Goal: Transaction & Acquisition: Purchase product/service

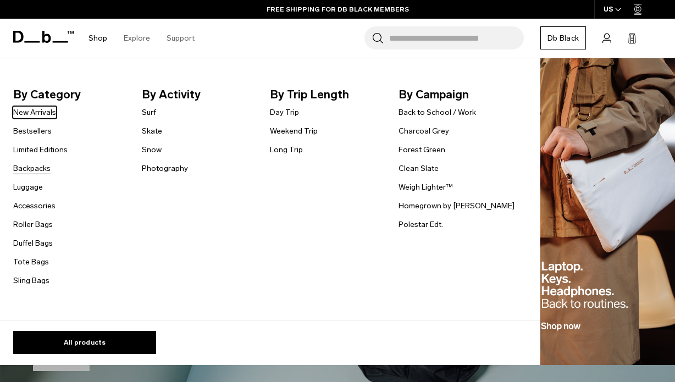
click at [38, 168] on link "Backpacks" at bounding box center [31, 169] width 37 height 12
click at [40, 167] on link "Backpacks" at bounding box center [31, 169] width 37 height 12
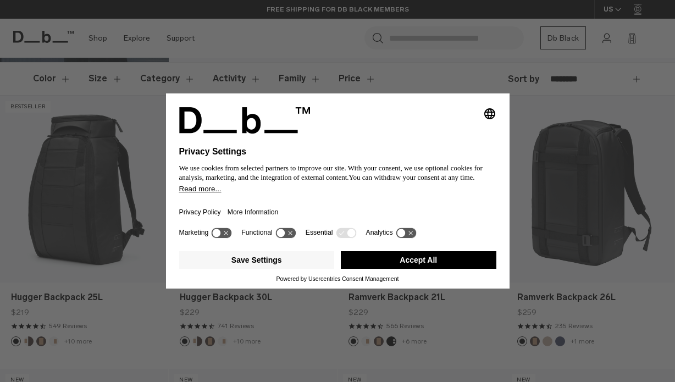
click at [400, 266] on button "Accept All" at bounding box center [419, 260] width 156 height 18
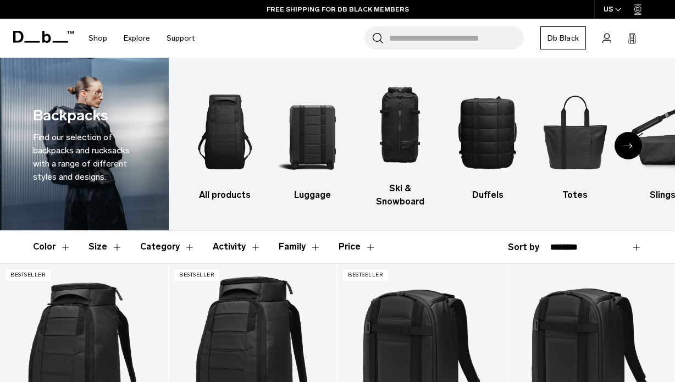
click at [400, 38] on input "Search for Bags, Luggage..." at bounding box center [456, 37] width 135 height 23
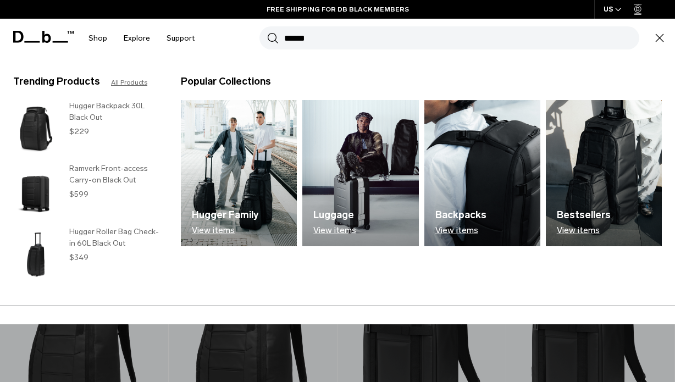
type input "******"
click at [273, 38] on button "Search" at bounding box center [273, 38] width 12 height 12
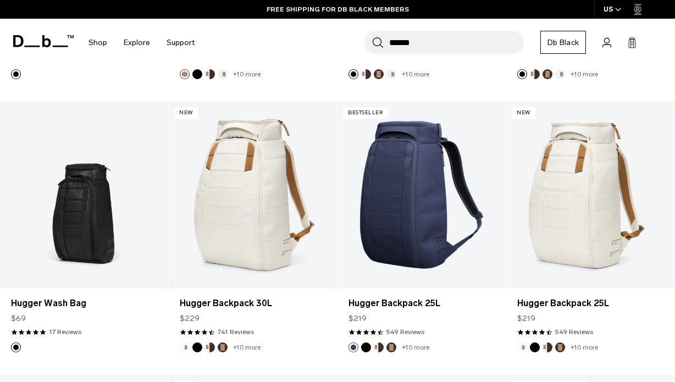
scroll to position [1224, 0]
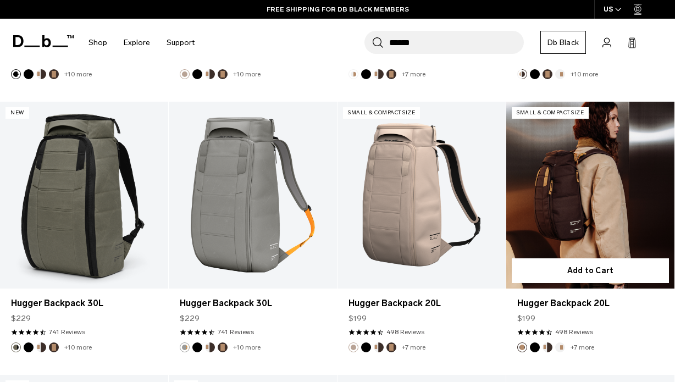
click at [543, 229] on link "Hugger Backpack 20L" at bounding box center [591, 195] width 168 height 187
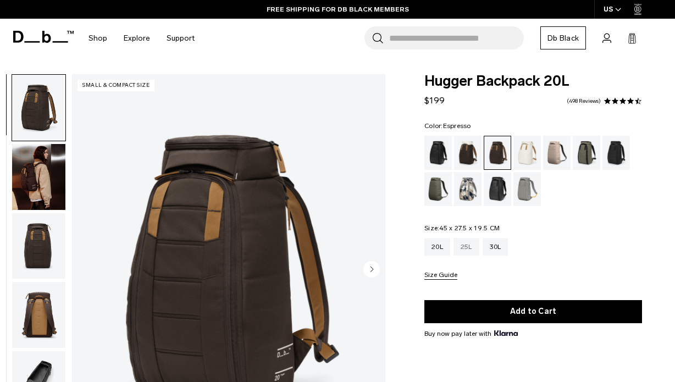
click at [467, 250] on div "25L" at bounding box center [467, 247] width 26 height 18
click at [437, 194] on div "Moss Green" at bounding box center [439, 189] width 28 height 34
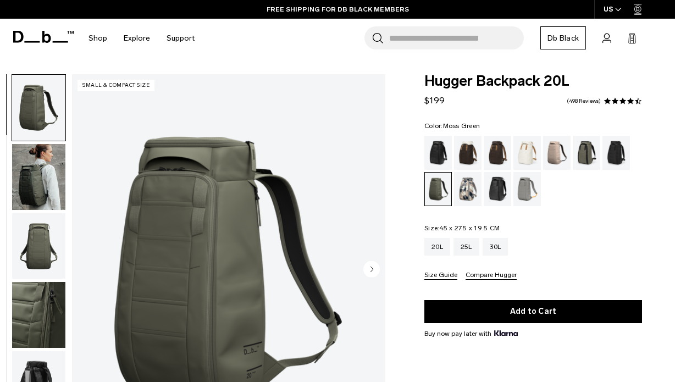
click at [38, 351] on img "button" at bounding box center [38, 384] width 53 height 66
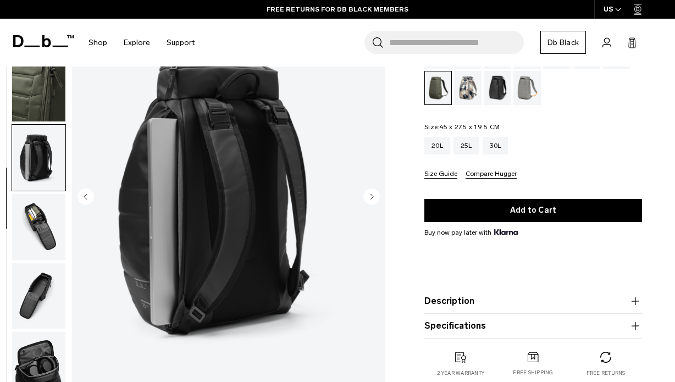
scroll to position [164, 0]
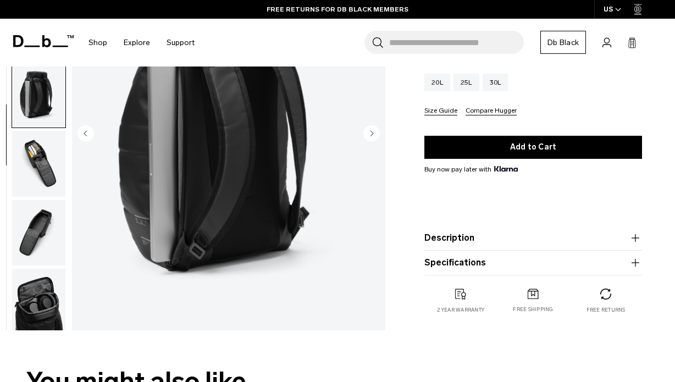
click at [47, 170] on img "button" at bounding box center [38, 164] width 53 height 66
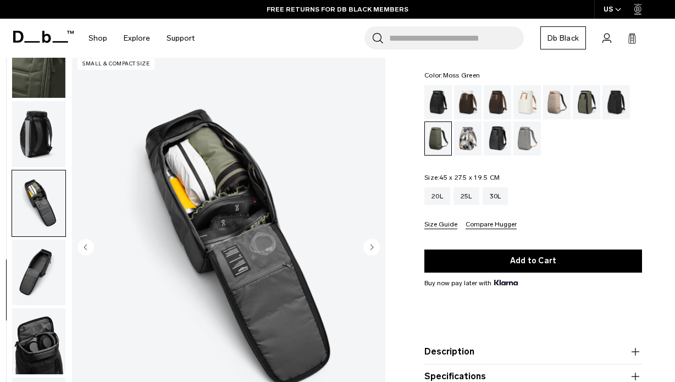
scroll to position [164, 0]
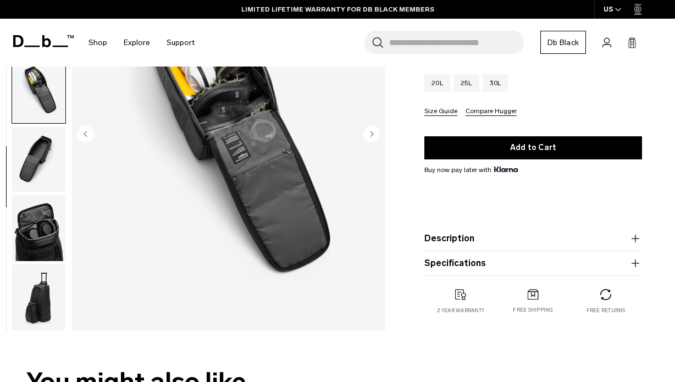
click at [42, 301] on img "button" at bounding box center [38, 298] width 53 height 66
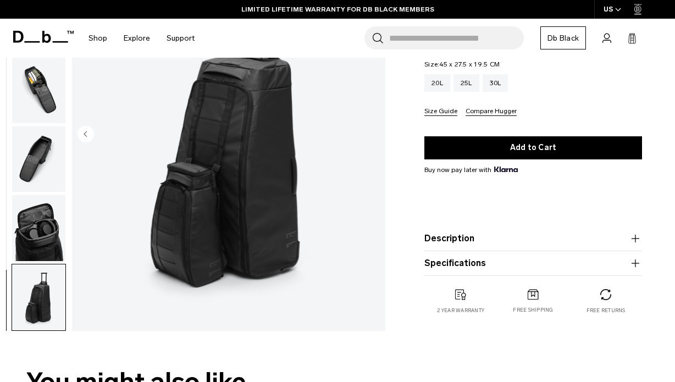
scroll to position [0, 0]
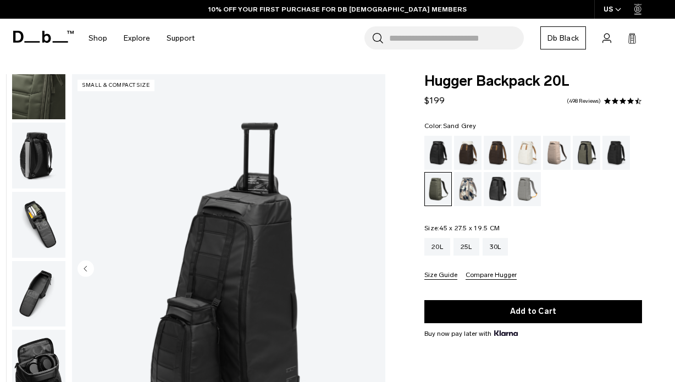
click at [523, 185] on div "Sand Grey" at bounding box center [528, 189] width 28 height 34
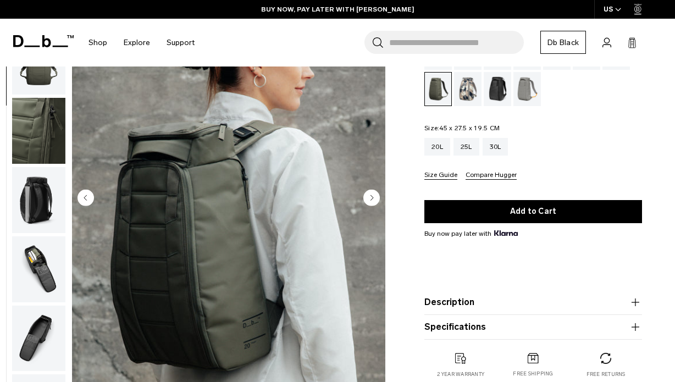
scroll to position [101, 0]
